Goal: Information Seeking & Learning: Find specific page/section

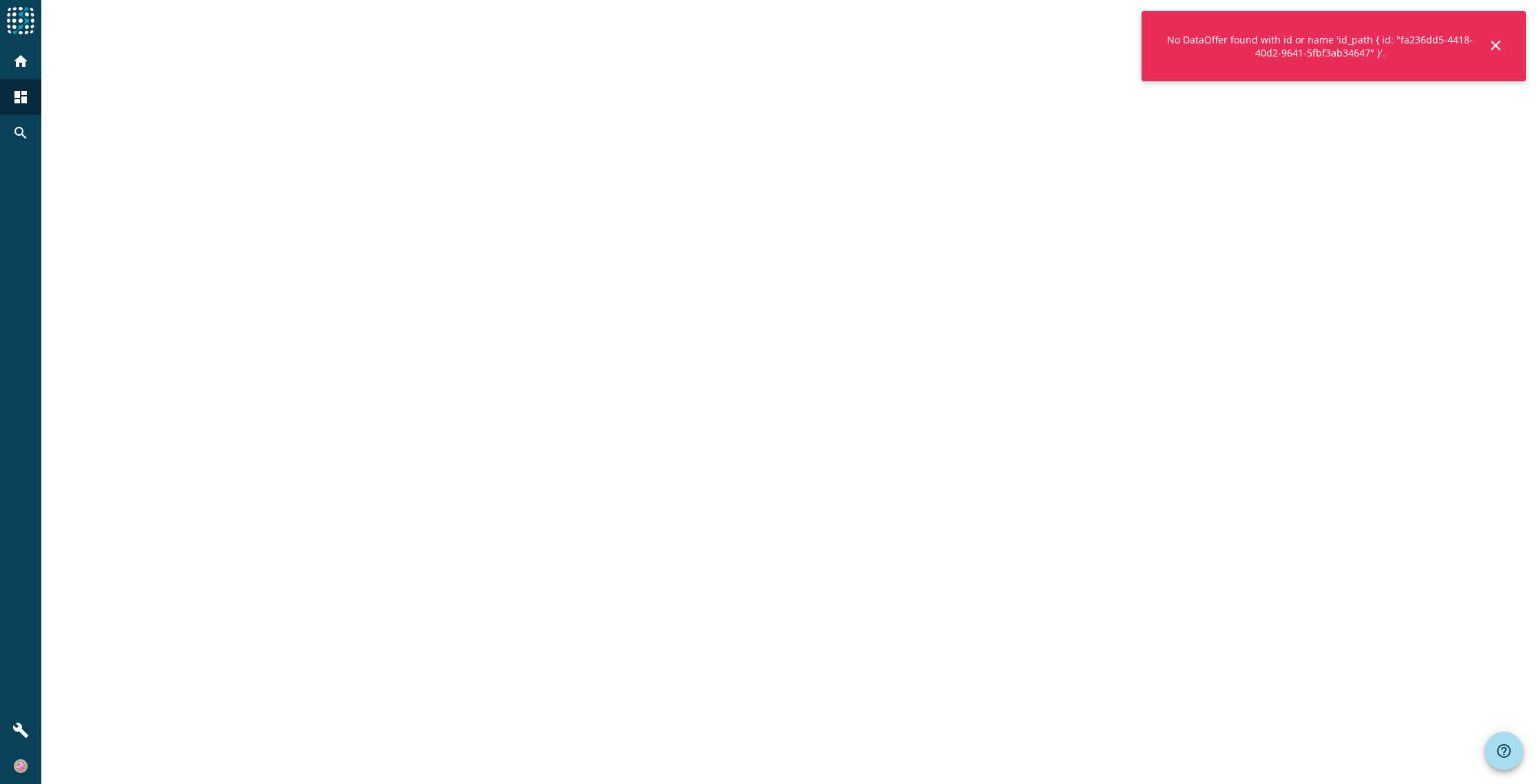
click at [1495, 43] on mat-icon "close" at bounding box center [1495, 45] width 16 height 16
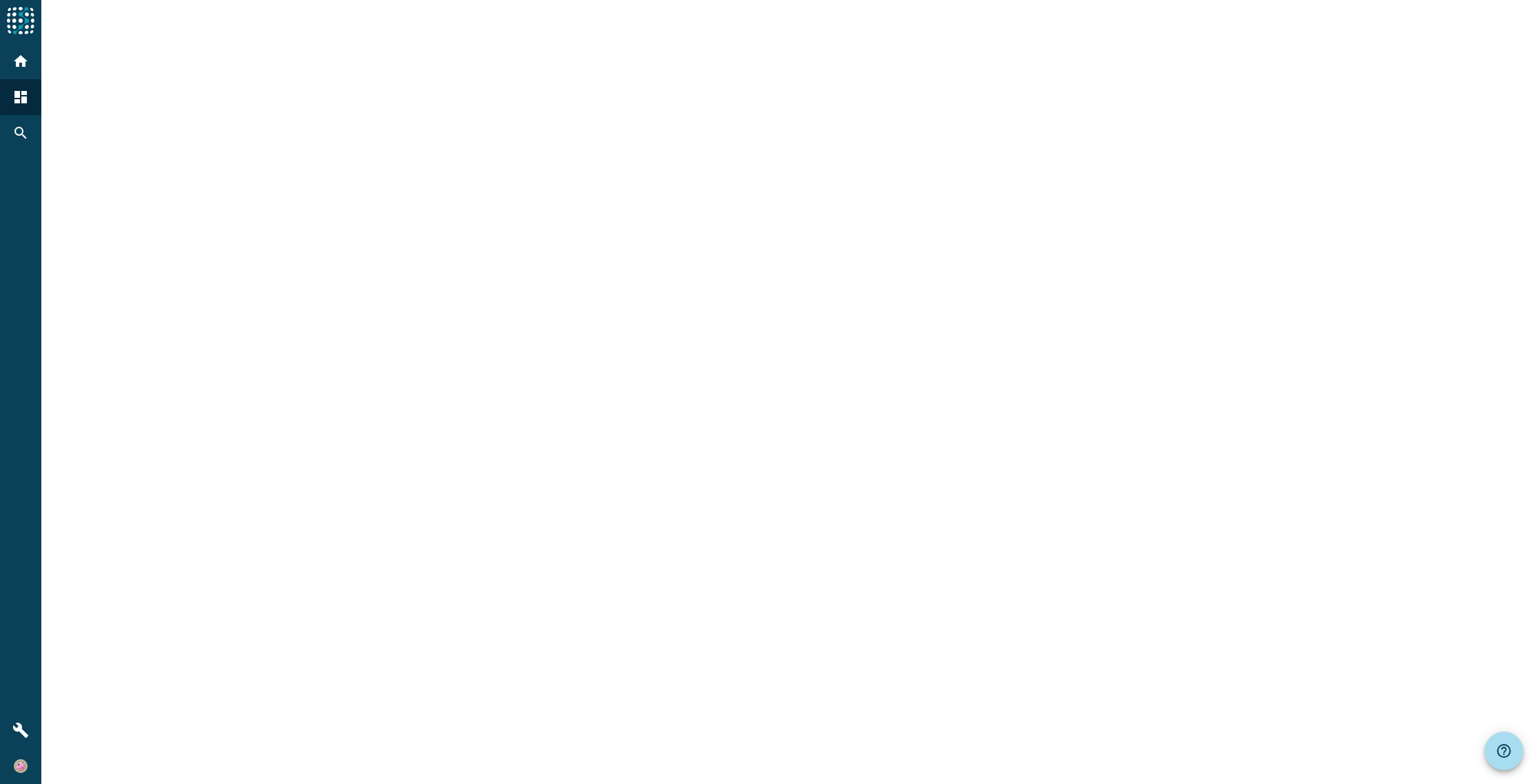
click at [781, 245] on div at bounding box center [789, 392] width 1496 height 784
drag, startPoint x: 187, startPoint y: 573, endPoint x: 170, endPoint y: 505, distance: 70.1
click at [187, 573] on div at bounding box center [789, 392] width 1496 height 784
click at [19, 91] on mat-icon "dashboard" at bounding box center [20, 97] width 16 height 16
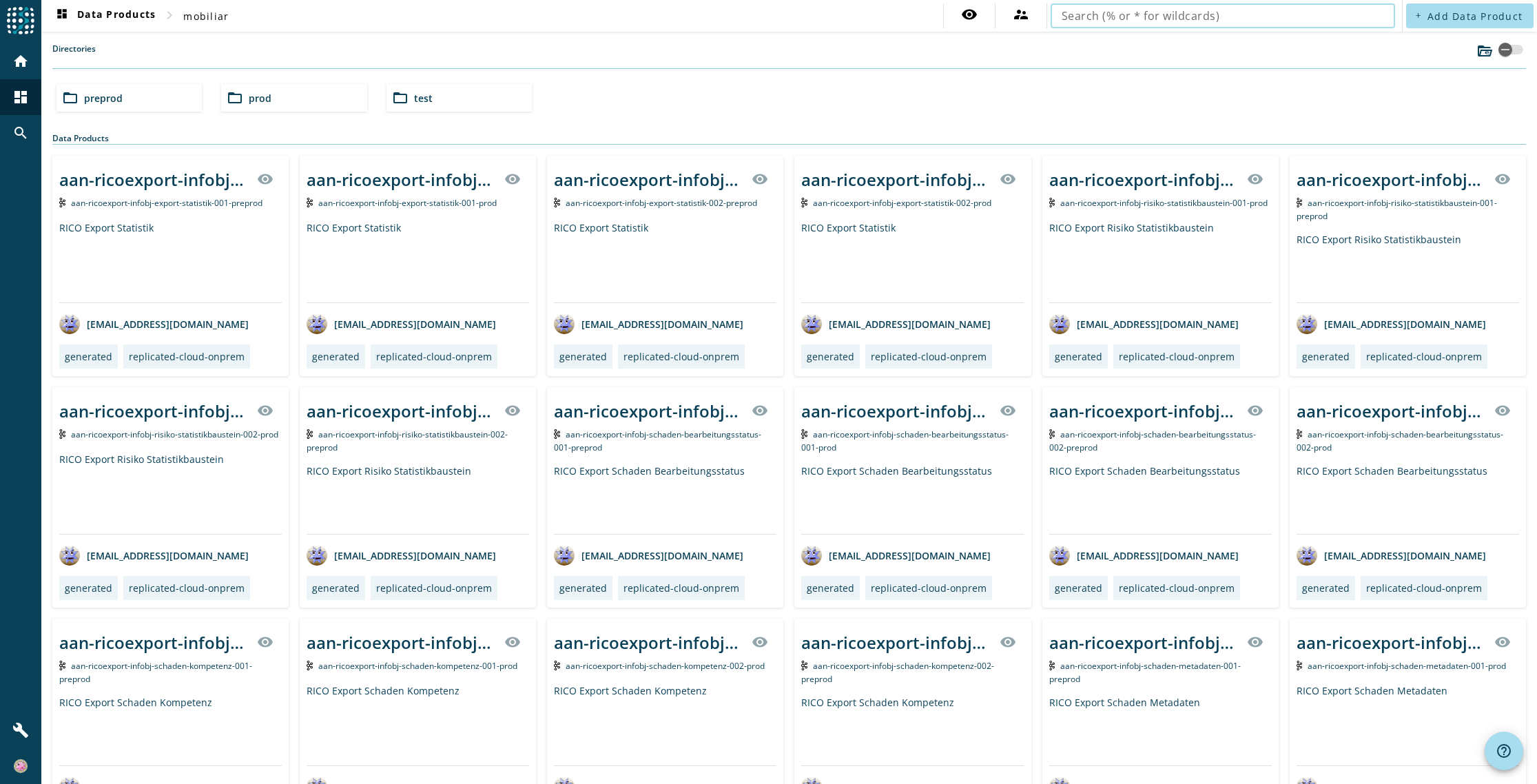
click at [1104, 16] on input "text" at bounding box center [1222, 15] width 322 height 16
click at [1151, 79] on div "folder_open preprod folder_open prod folder_open test" at bounding box center [789, 98] width 1476 height 39
click at [1102, 18] on input "trs-tr" at bounding box center [1216, 15] width 312 height 16
click at [1225, 15] on input "trs-triage-infobj-triageprofil-v2" at bounding box center [1216, 15] width 312 height 16
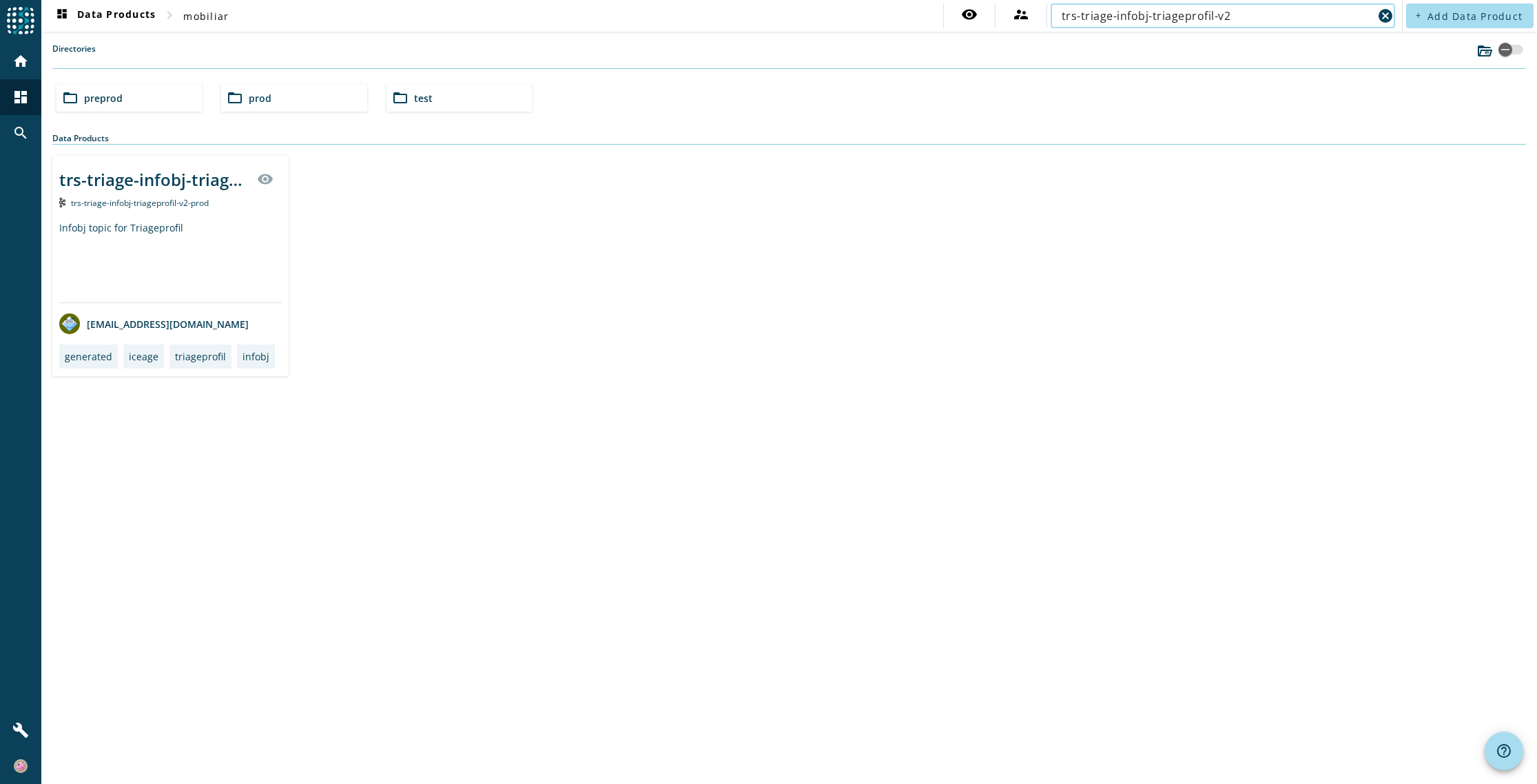
click at [1234, 11] on input "trs-triage-infobj-triageprofil-v2" at bounding box center [1216, 15] width 312 height 16
click at [1236, 15] on input "trs-triage-infobj-triageprofil-v2" at bounding box center [1216, 15] width 312 height 16
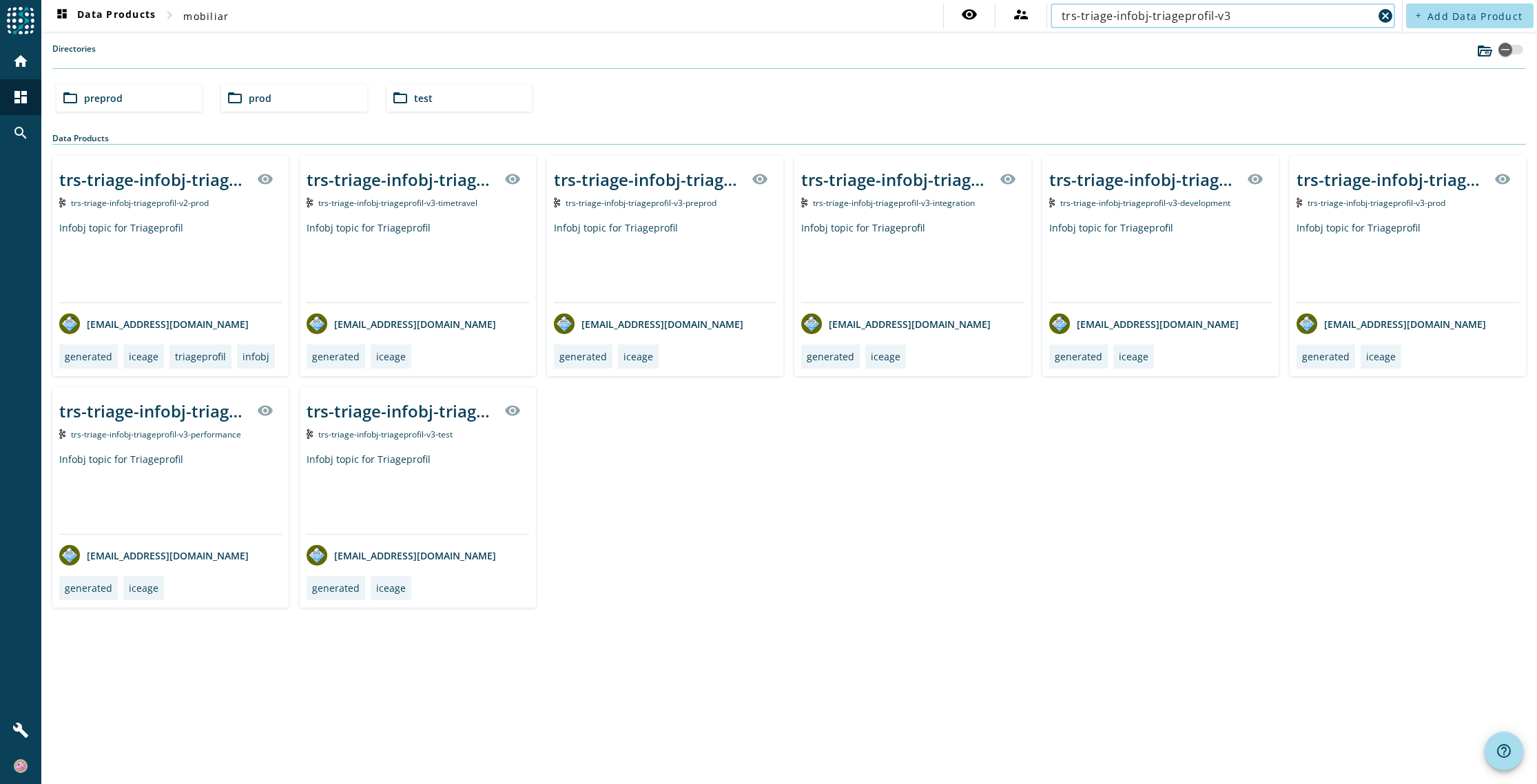
type input "trs-triage-infobj-triageprofil-v3"
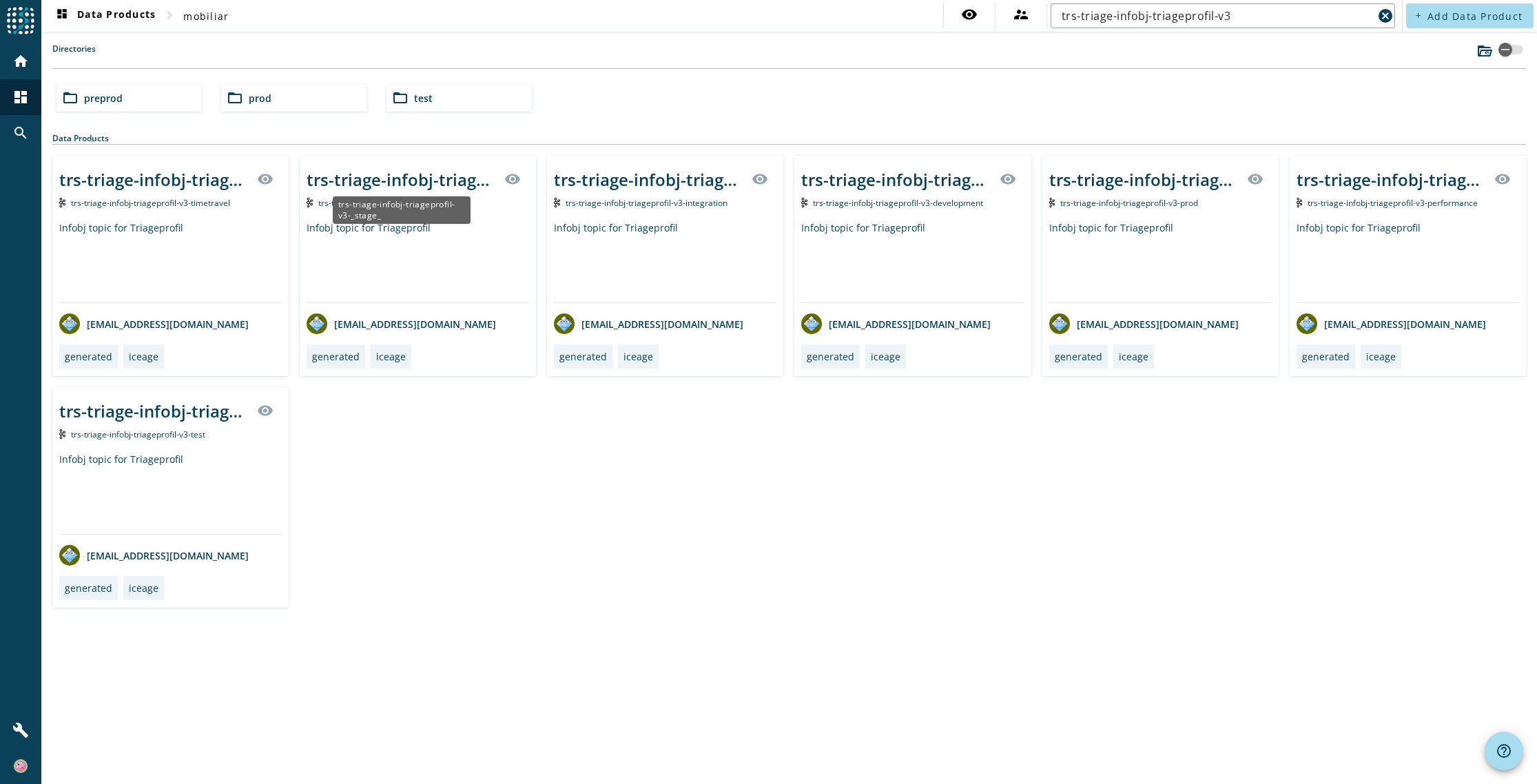
click at [388, 179] on div "trs-triage-infobj-triageprofil-v3-_stage_" at bounding box center [401, 180] width 189 height 23
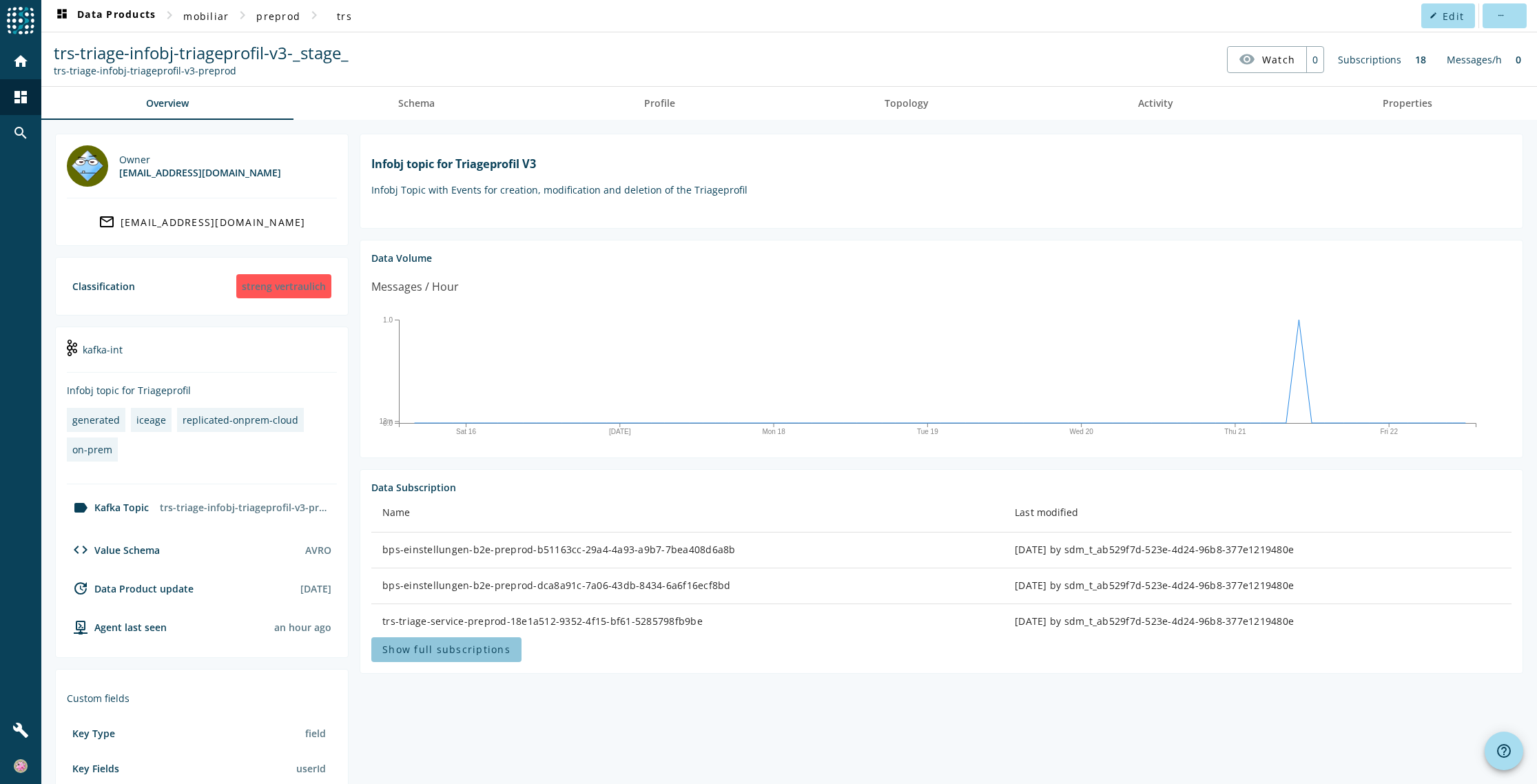
click at [469, 650] on span "Show full subscriptions" at bounding box center [446, 649] width 128 height 13
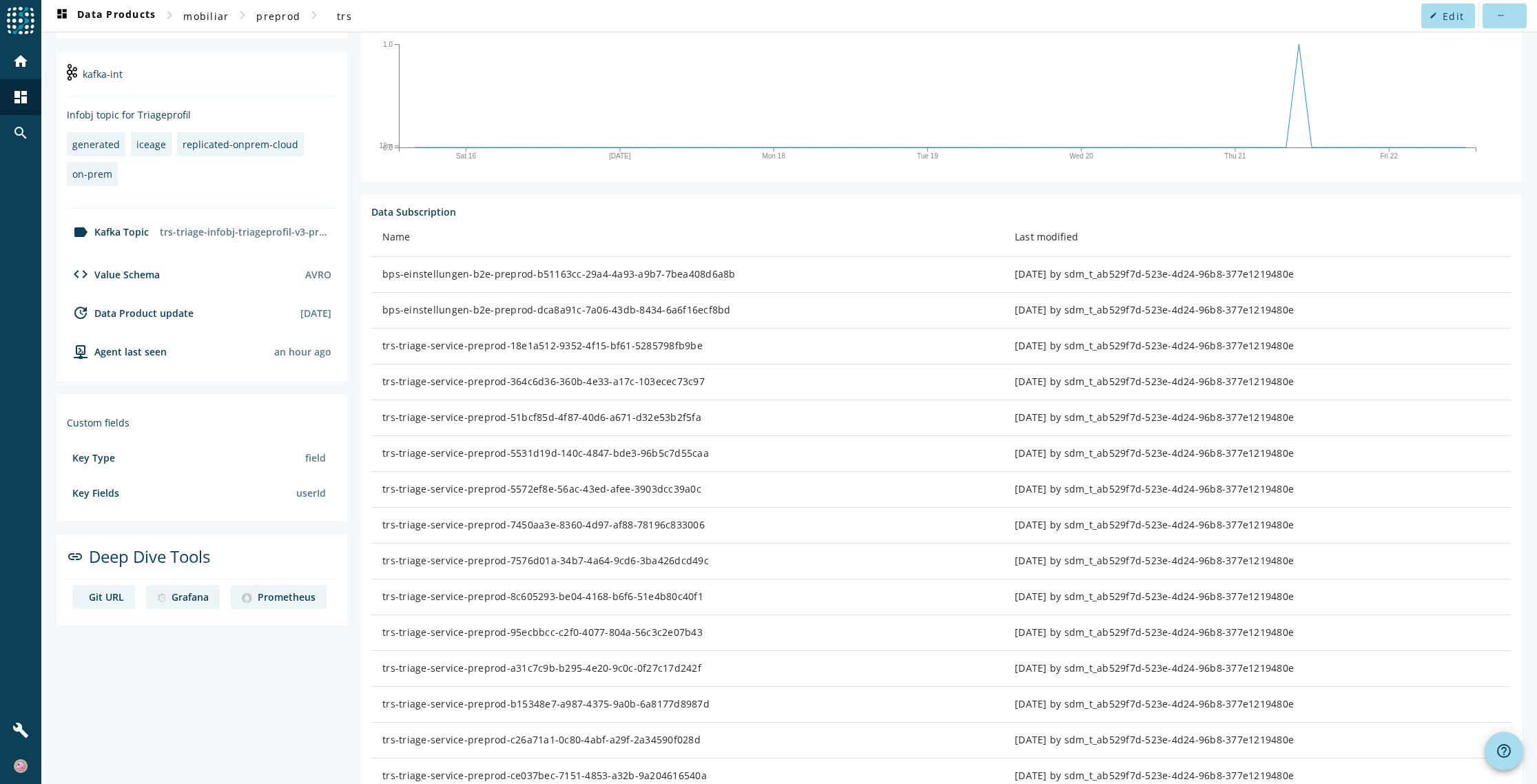
scroll to position [460, 0]
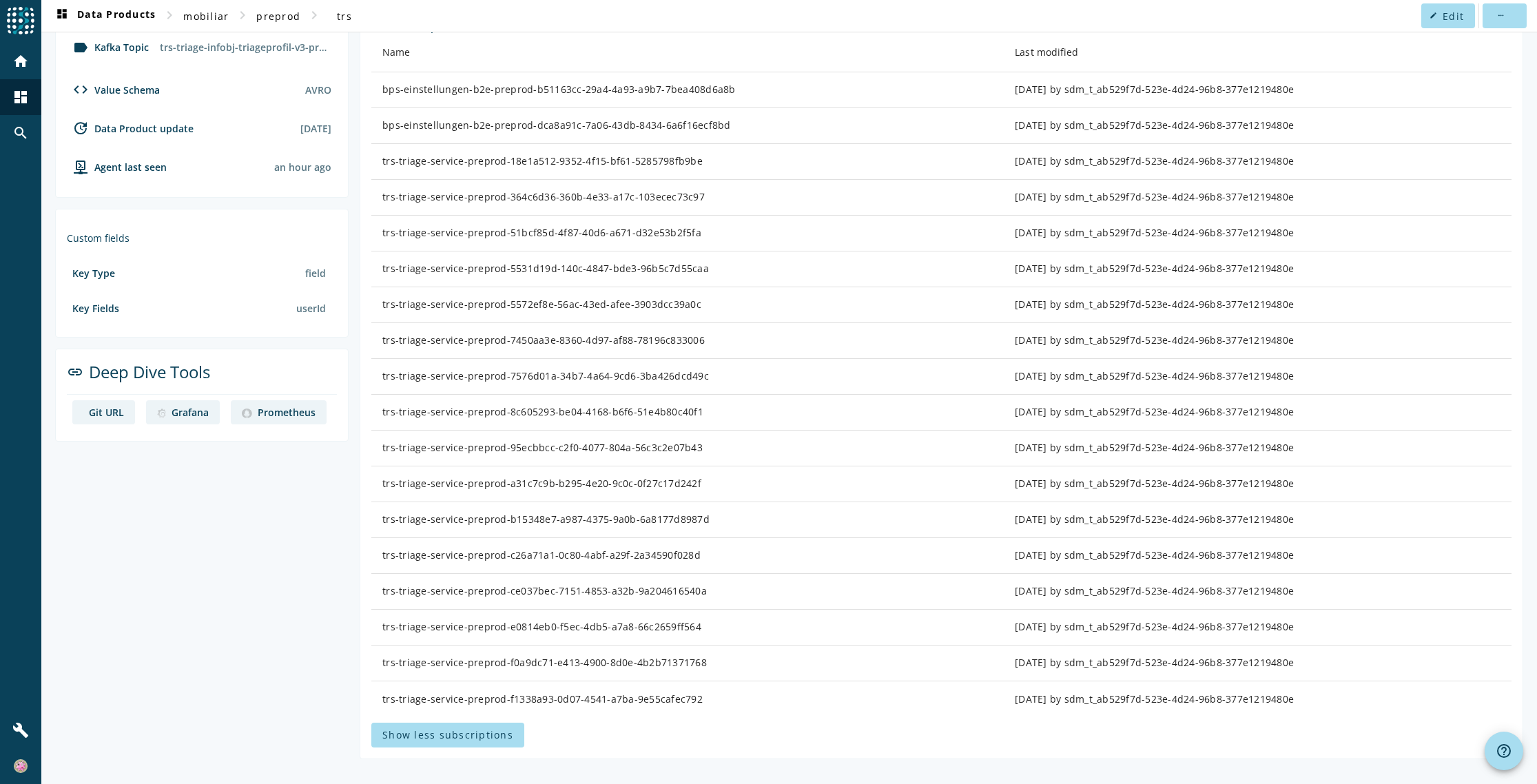
drag, startPoint x: 1284, startPoint y: 197, endPoint x: 981, endPoint y: 200, distance: 303.0
click at [1004, 200] on td "[DATE] by sdm_t_ab529f7d-523e-4d24-96b8-377e1219480e" at bounding box center [1257, 197] width 507 height 36
drag, startPoint x: 691, startPoint y: 699, endPoint x: 376, endPoint y: 701, distance: 315.0
click at [376, 701] on td "trs-triage-service-preprod-f1338a93-0d07-4541-a7ba-9e55cafec792" at bounding box center [687, 699] width 632 height 36
copy div "trs-triage-service-preprod-f1338a93-0d07-4541-a7ba-9e55cafec792"
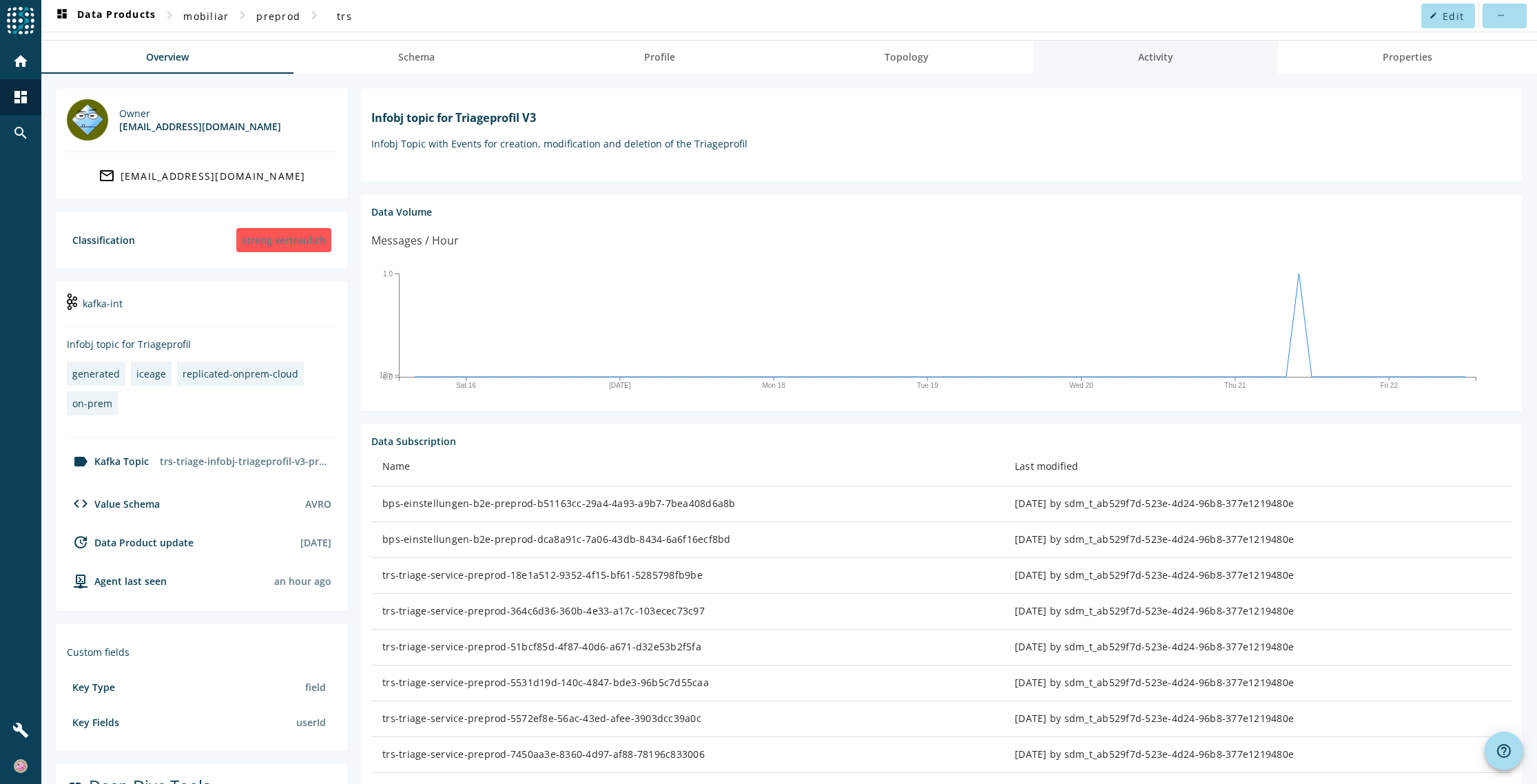
scroll to position [0, 0]
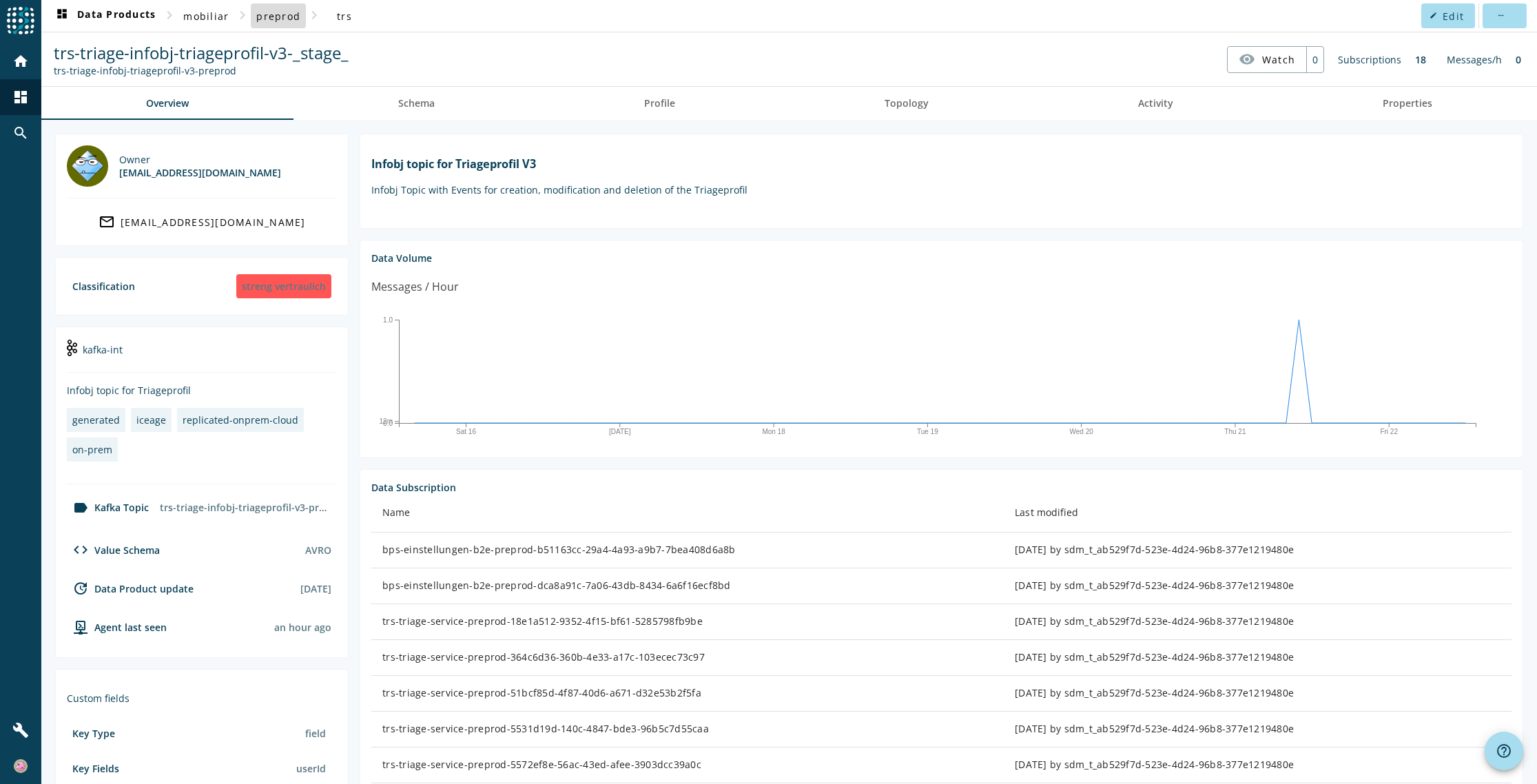
click at [279, 16] on span "preprod" at bounding box center [278, 16] width 44 height 13
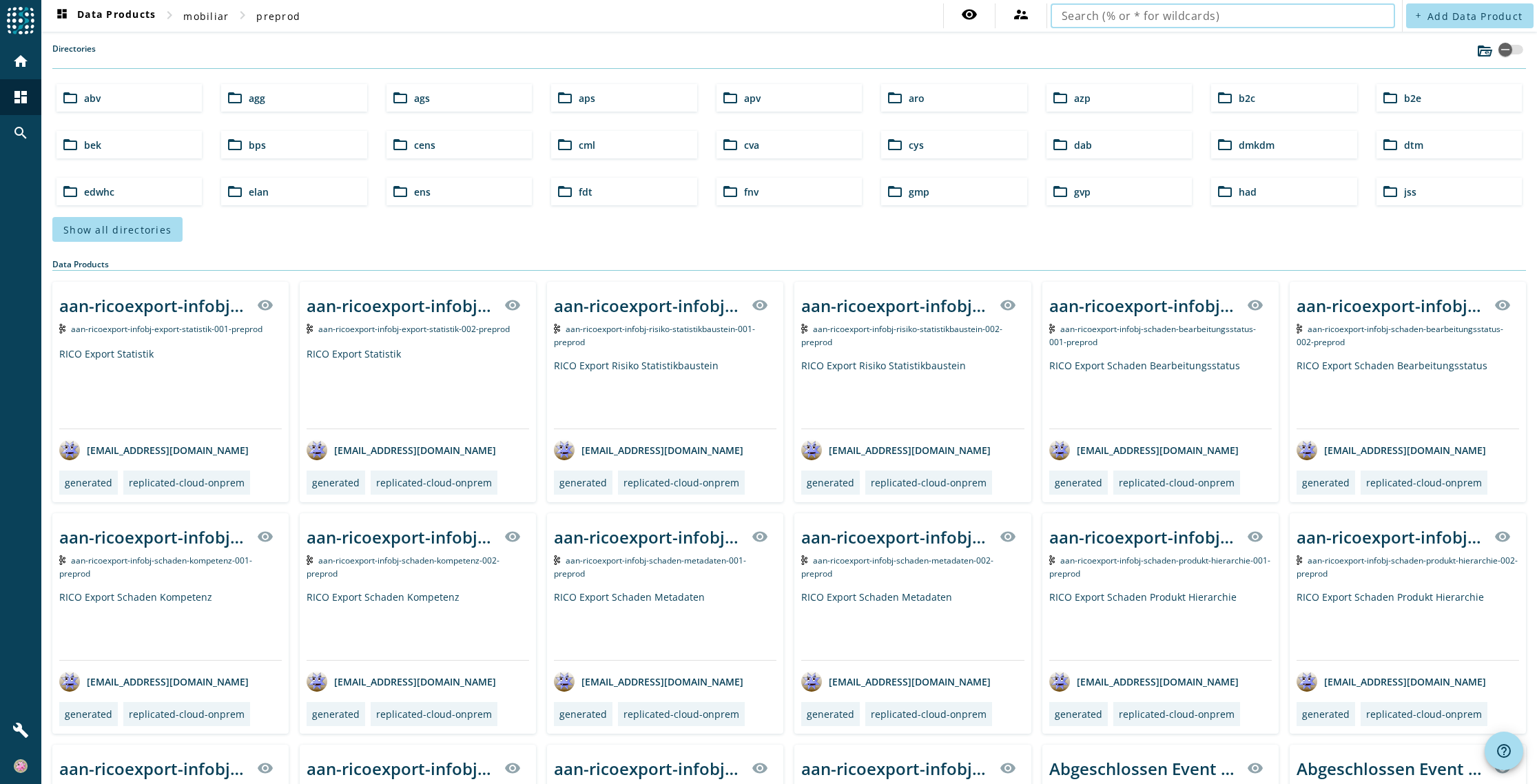
click at [1119, 16] on input "text" at bounding box center [1222, 15] width 322 height 16
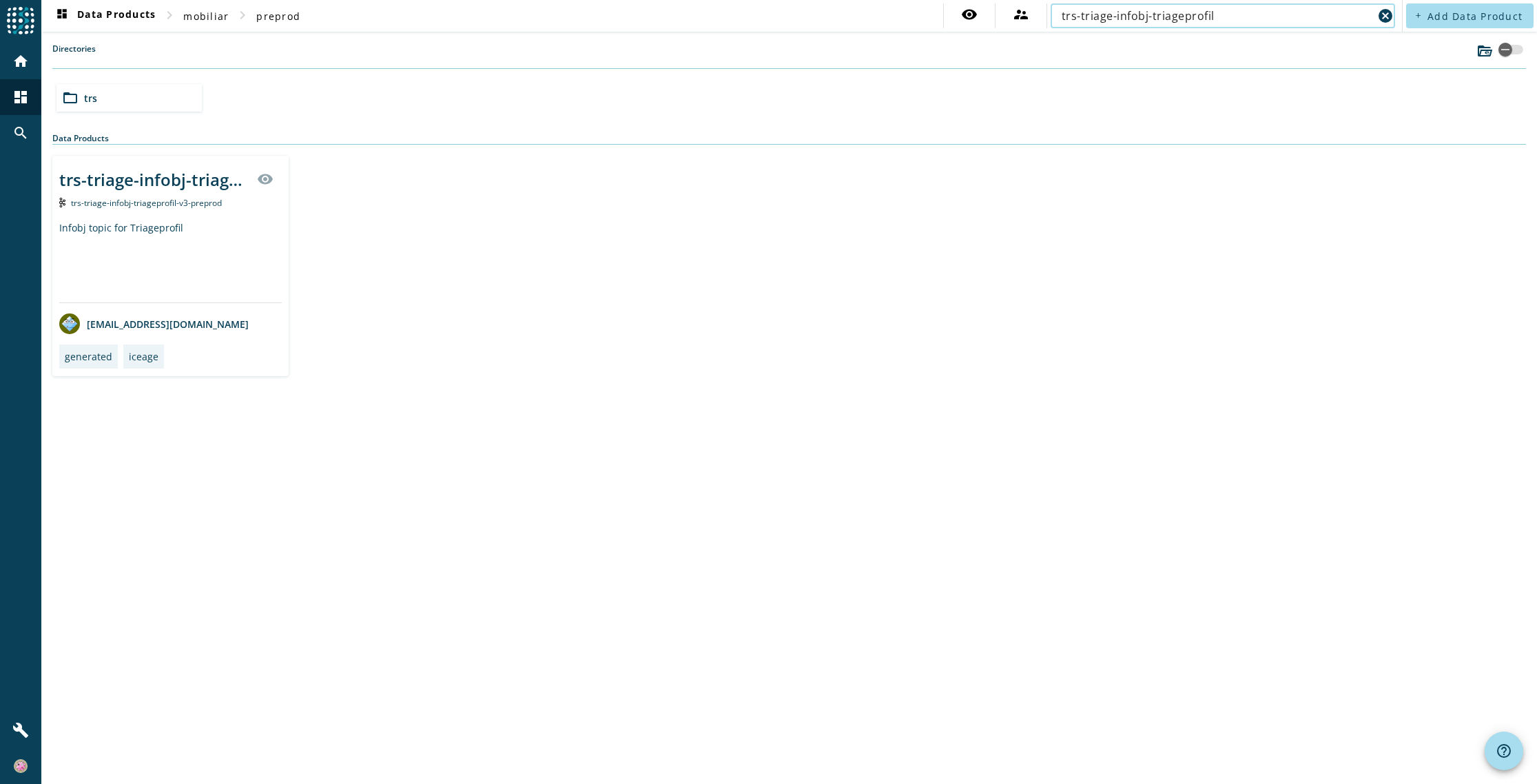
click at [1228, 16] on input "trs-triage-infobj-triageprofil" at bounding box center [1216, 15] width 312 height 16
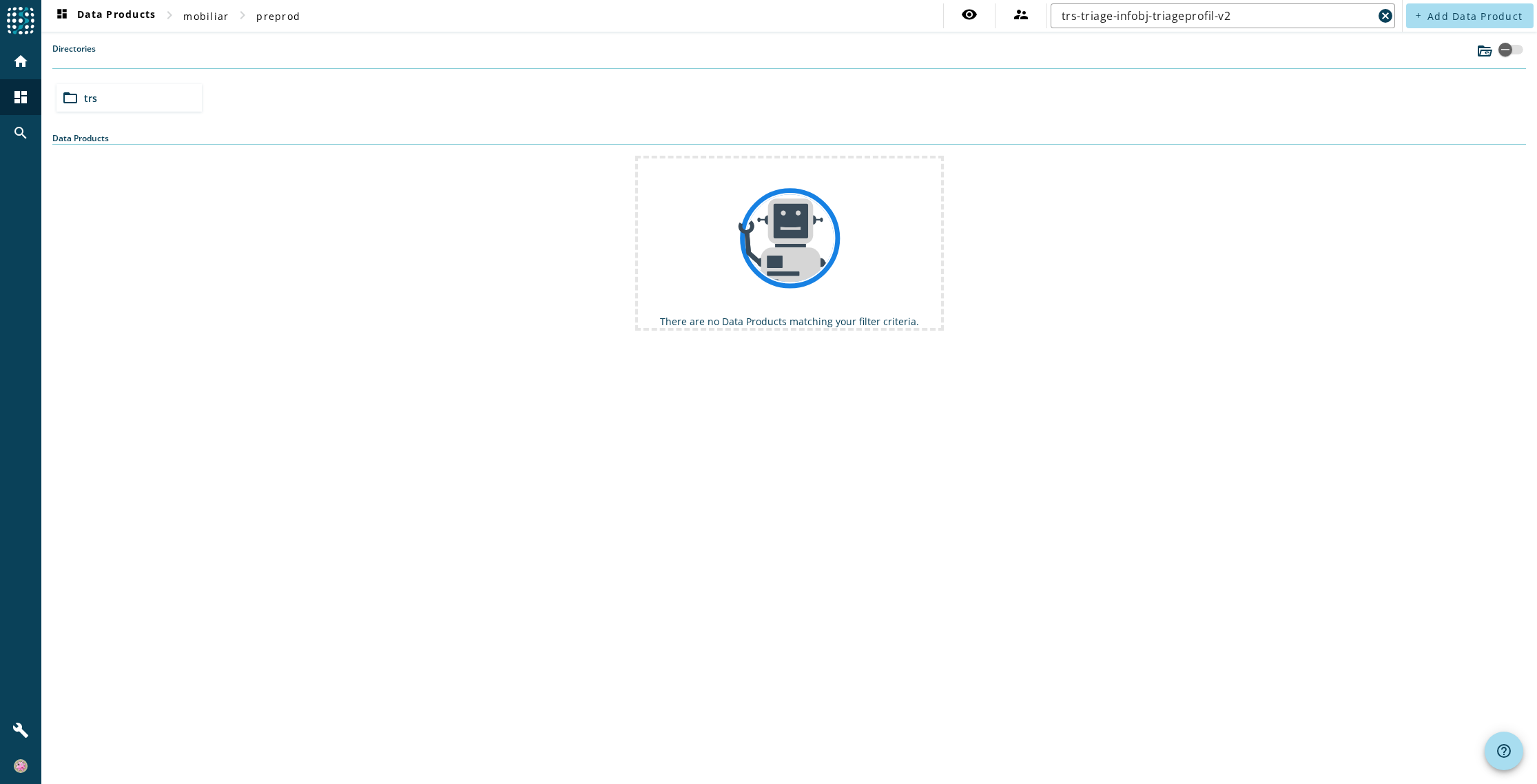
drag, startPoint x: 431, startPoint y: 449, endPoint x: 936, endPoint y: 107, distance: 609.9
click at [442, 430] on div "dashboard Data Products chevron_right mobiliar chevron_right preprod visibility…" at bounding box center [789, 392] width 1496 height 784
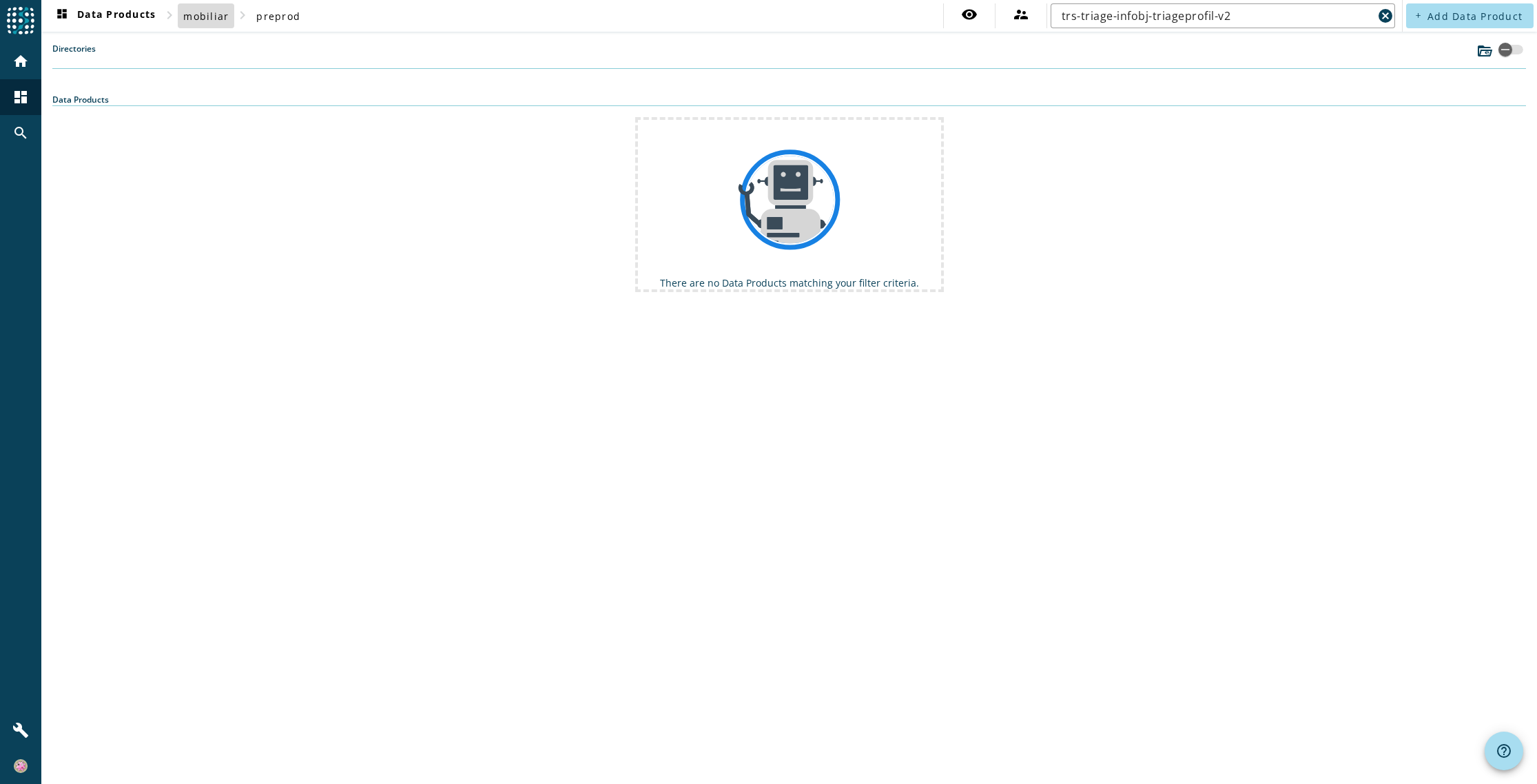
click at [210, 18] on span "mobiliar" at bounding box center [206, 16] width 45 height 13
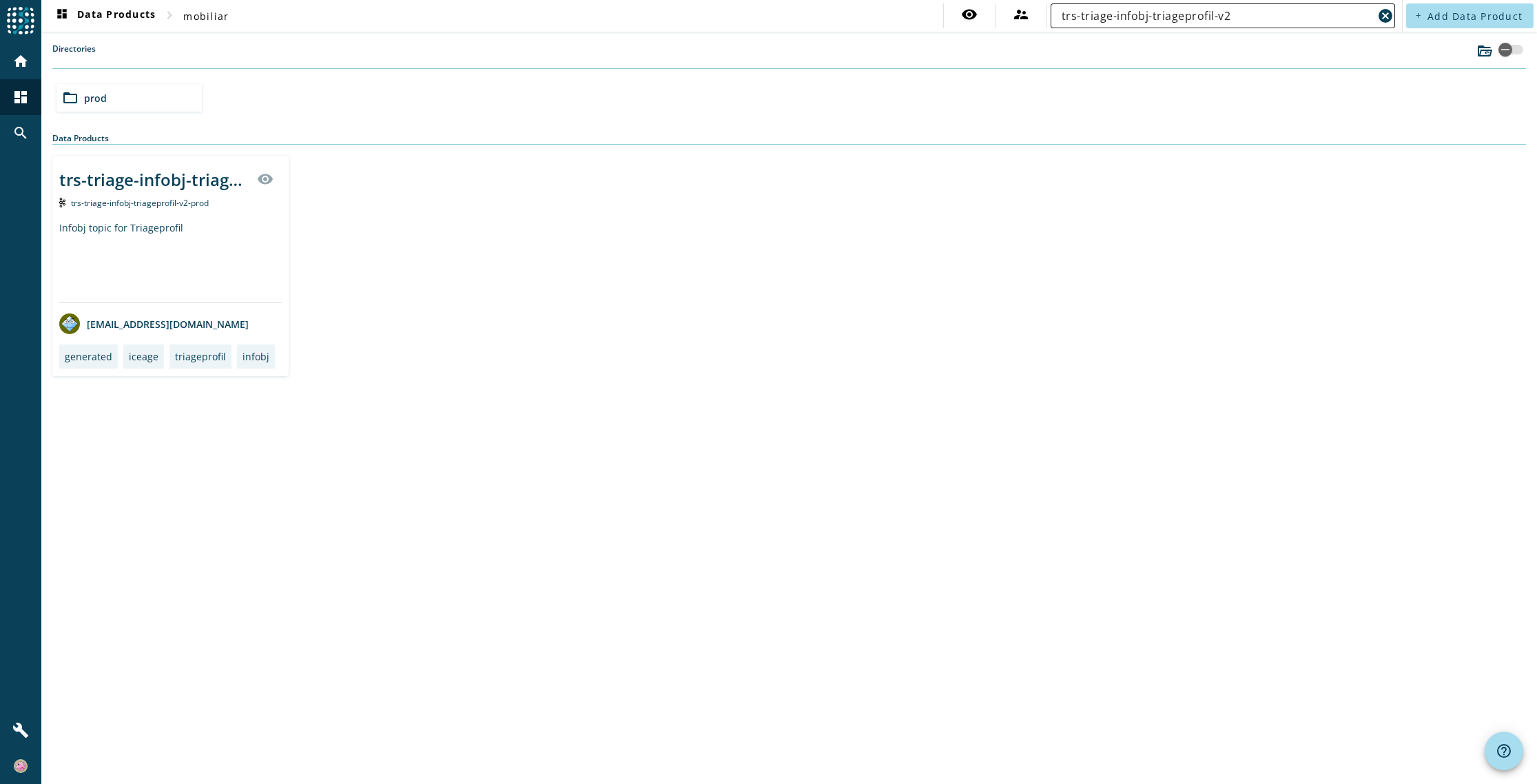
click at [1233, 16] on input "trs-triage-infobj-triageprofil-v2" at bounding box center [1216, 15] width 312 height 16
click at [1235, 16] on input "trs-triage-infobj-triageprofil-v2" at bounding box center [1216, 15] width 312 height 16
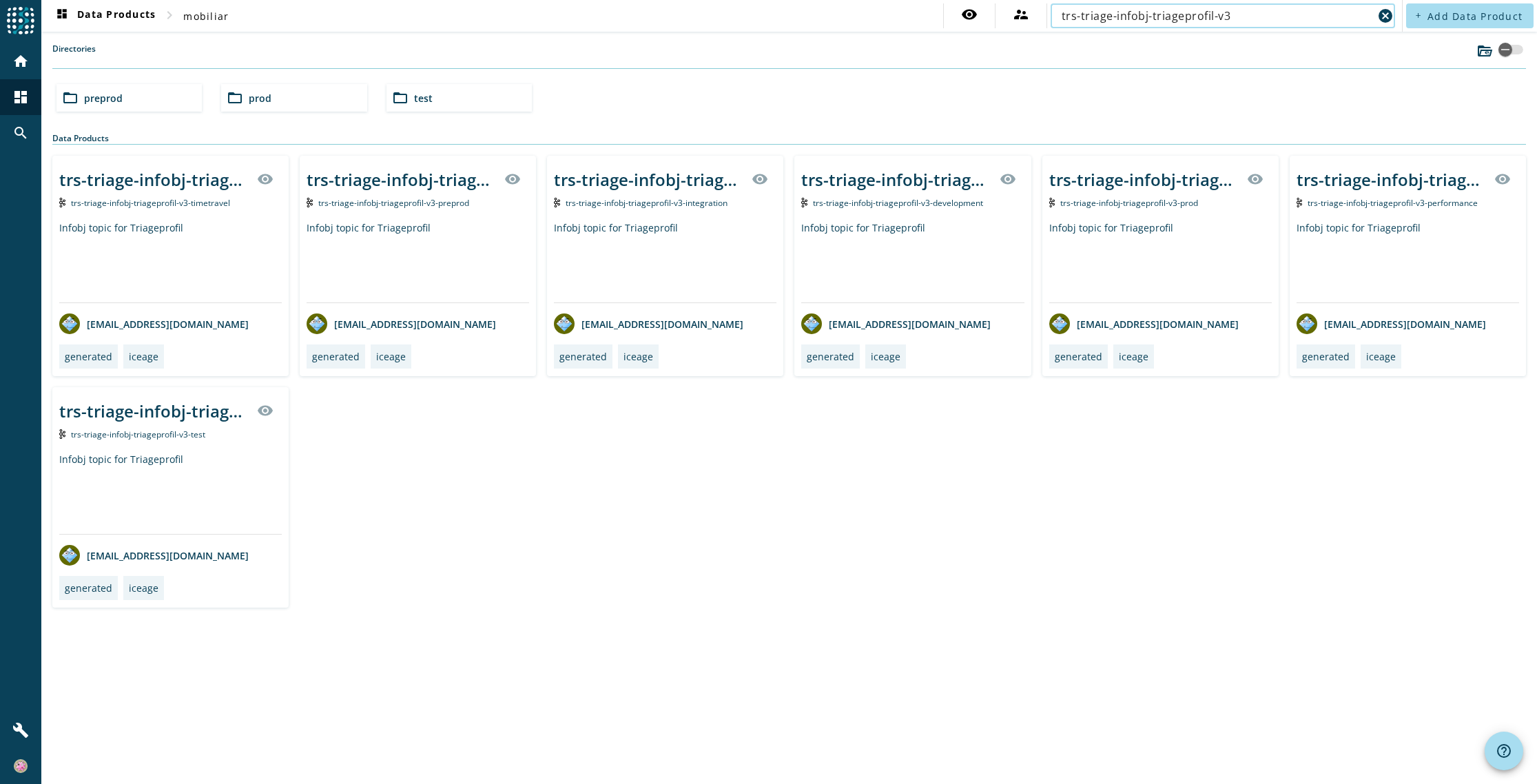
type input "trs-triage-infobj-triageprofil-v3"
